Goal: Transaction & Acquisition: Purchase product/service

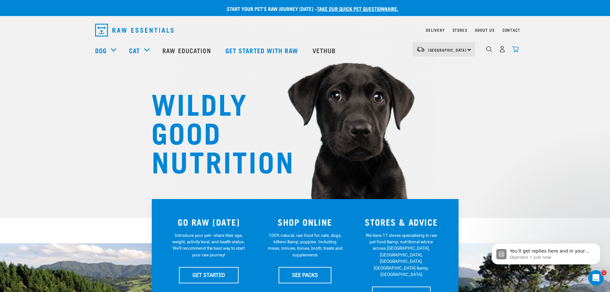
click at [514, 52] on img "dropdown navigation" at bounding box center [515, 49] width 7 height 7
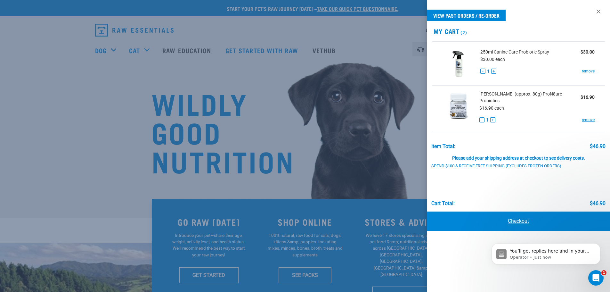
click at [518, 216] on link "Checkout" at bounding box center [518, 220] width 183 height 19
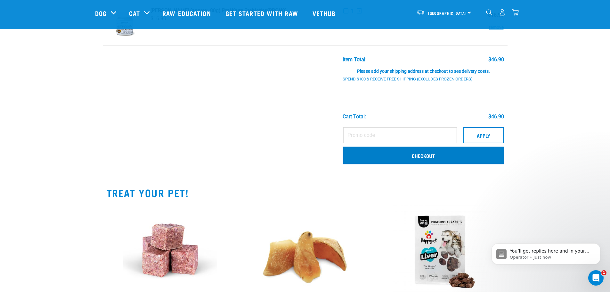
click at [396, 158] on link "Checkout" at bounding box center [423, 155] width 160 height 17
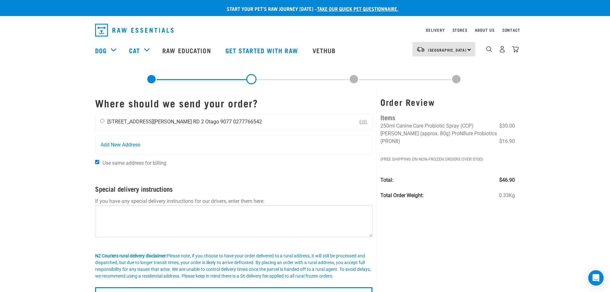
click at [103, 121] on input "radio" at bounding box center [102, 121] width 4 height 4
radio input "true"
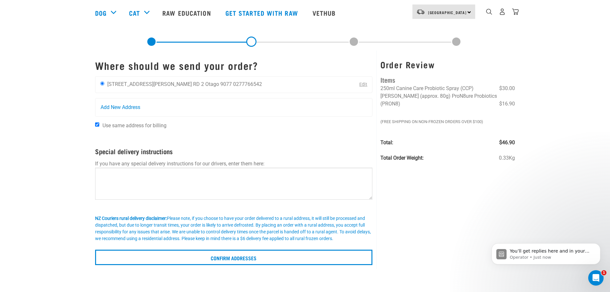
scroll to position [96, 0]
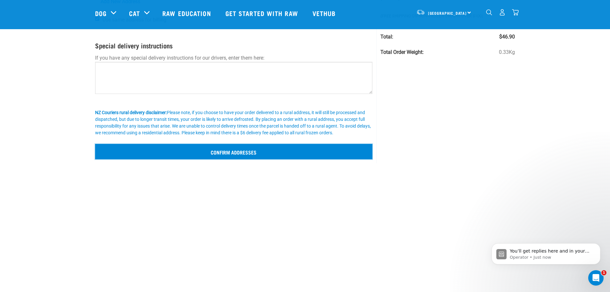
click at [239, 153] on input "Confirm addresses" at bounding box center [234, 151] width 278 height 15
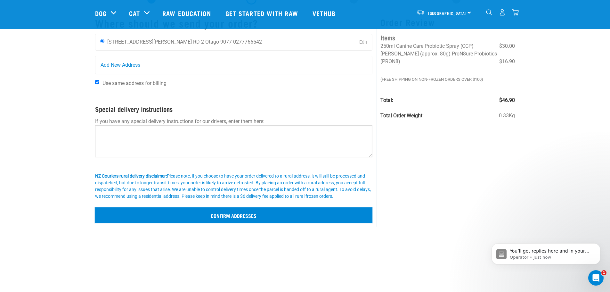
scroll to position [32, 0]
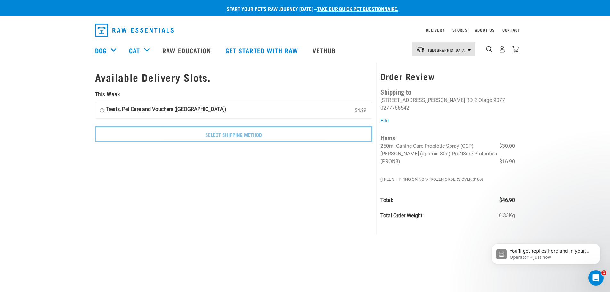
click at [102, 110] on input "Treats, Pet Care and Vouchers (South Island) $4.99" at bounding box center [102, 110] width 4 height 10
radio input "true"
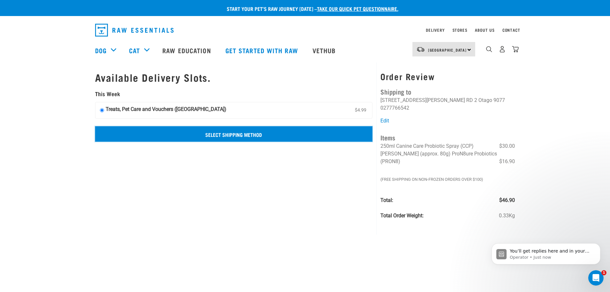
click at [234, 138] on input "Select Shipping Method" at bounding box center [234, 133] width 278 height 15
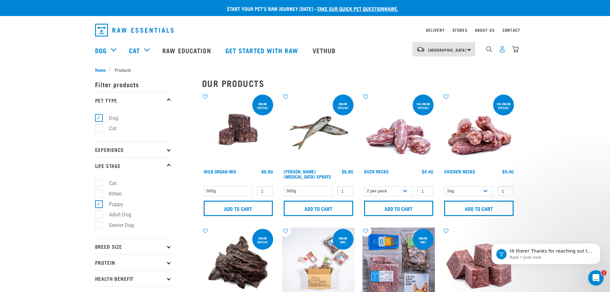
click at [501, 52] on img "dropdown navigation" at bounding box center [502, 49] width 7 height 7
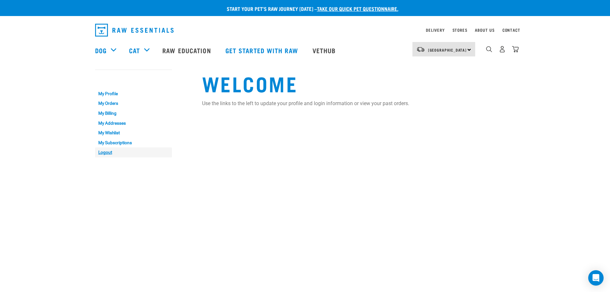
click at [105, 153] on link "Logout" at bounding box center [133, 152] width 77 height 10
